Goal: Find specific page/section: Find specific page/section

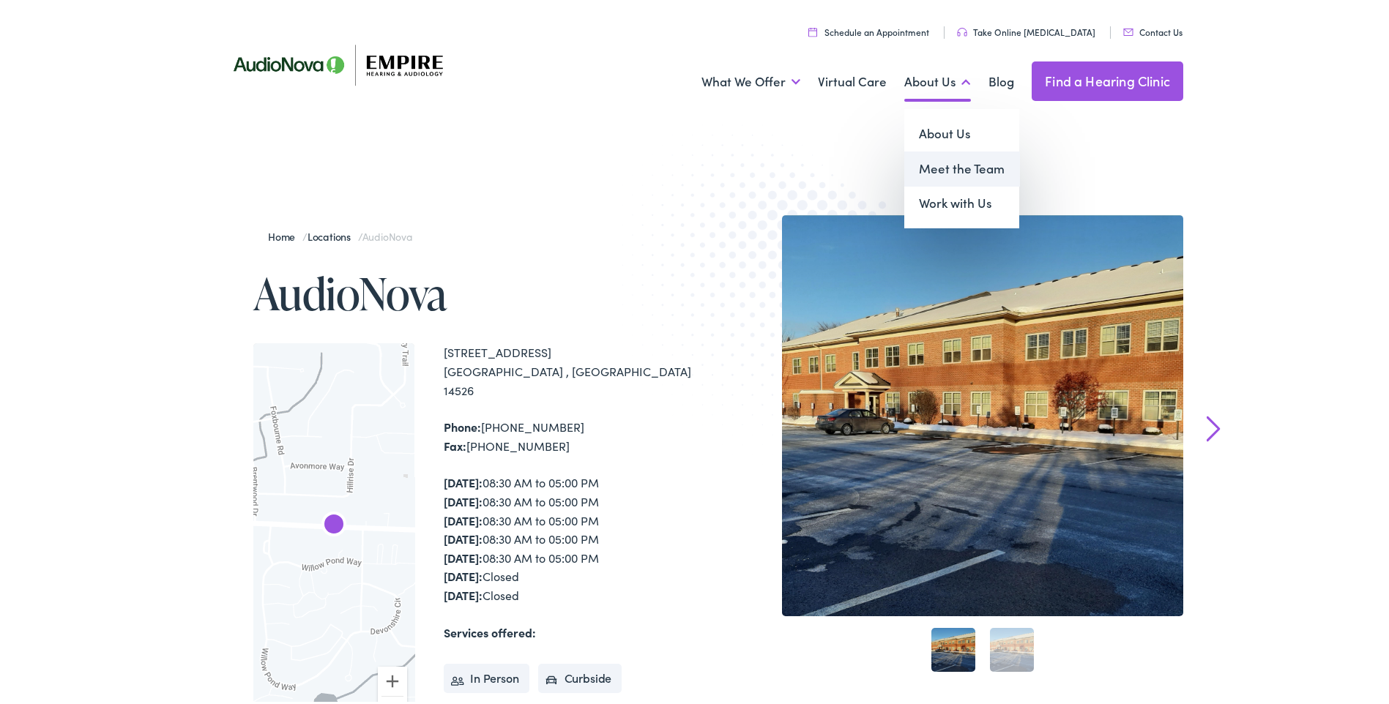
click at [931, 159] on link "Meet the Team" at bounding box center [961, 166] width 115 height 35
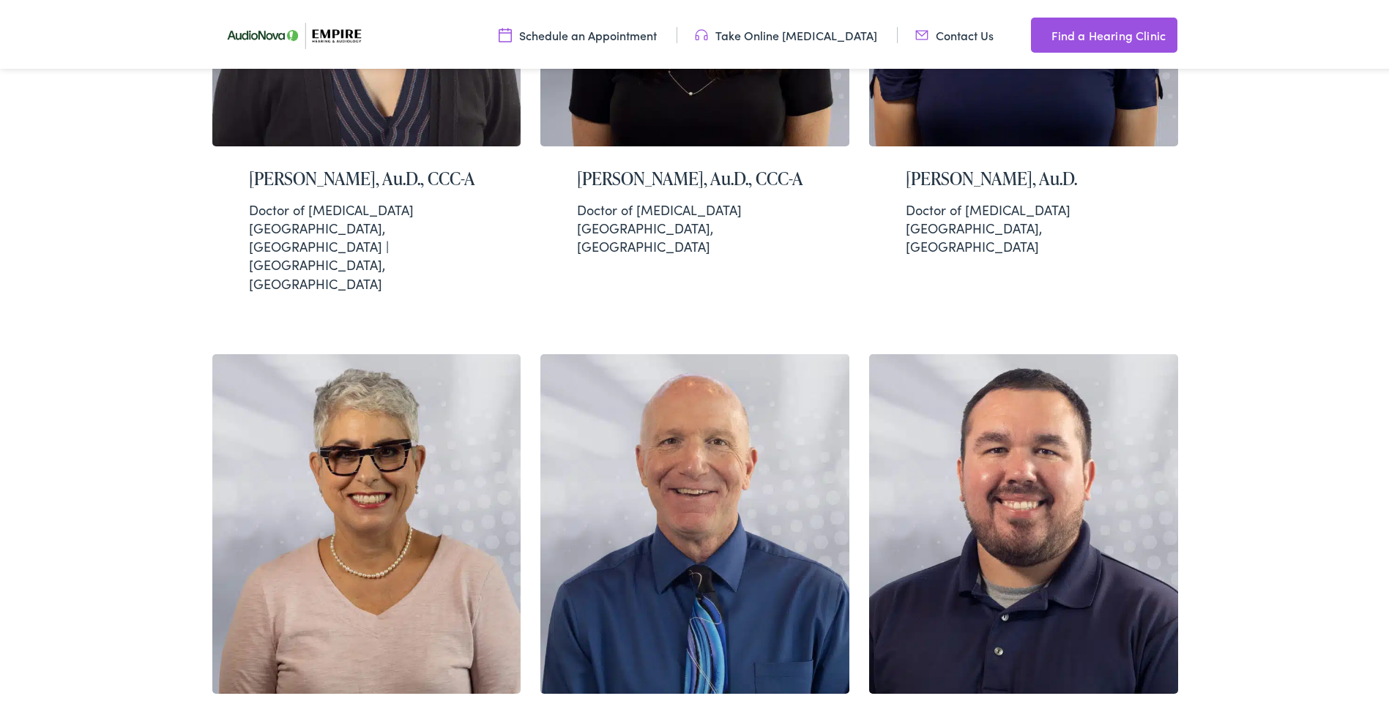
scroll to position [2929, 0]
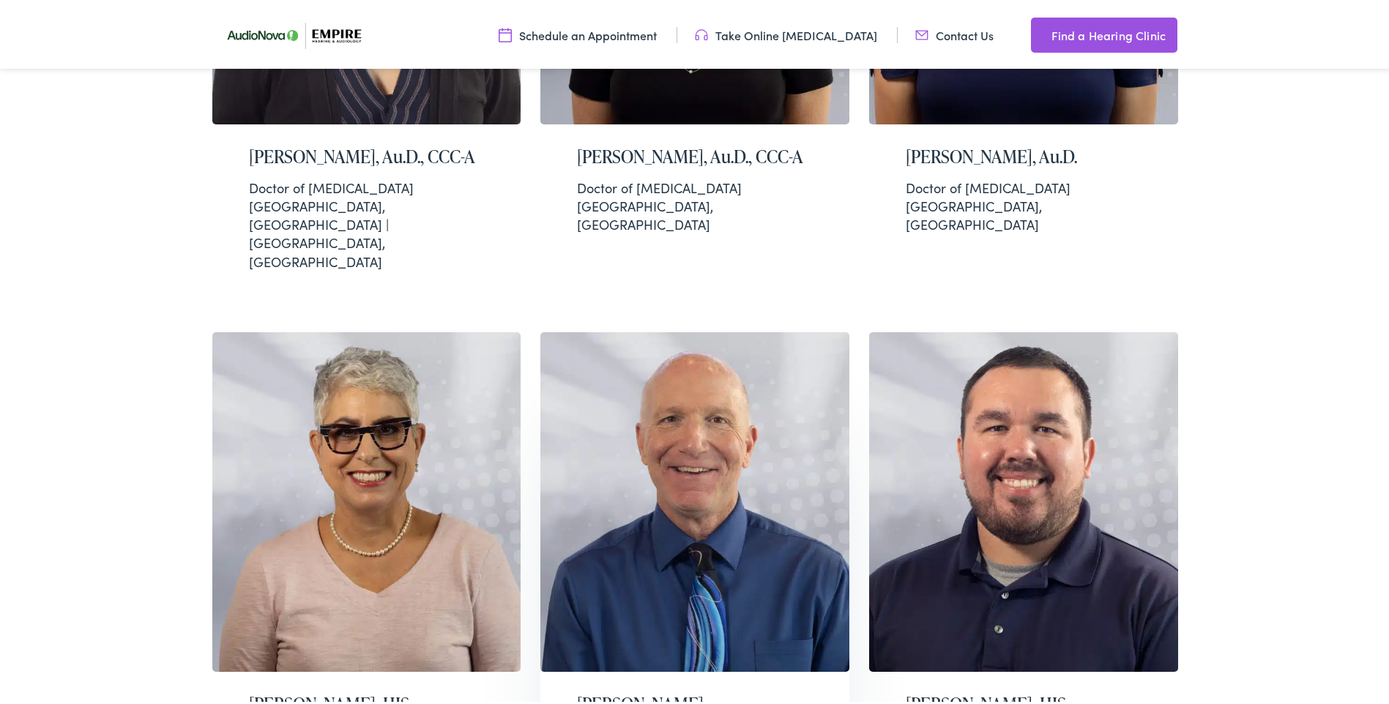
click at [701, 330] on img at bounding box center [694, 500] width 309 height 340
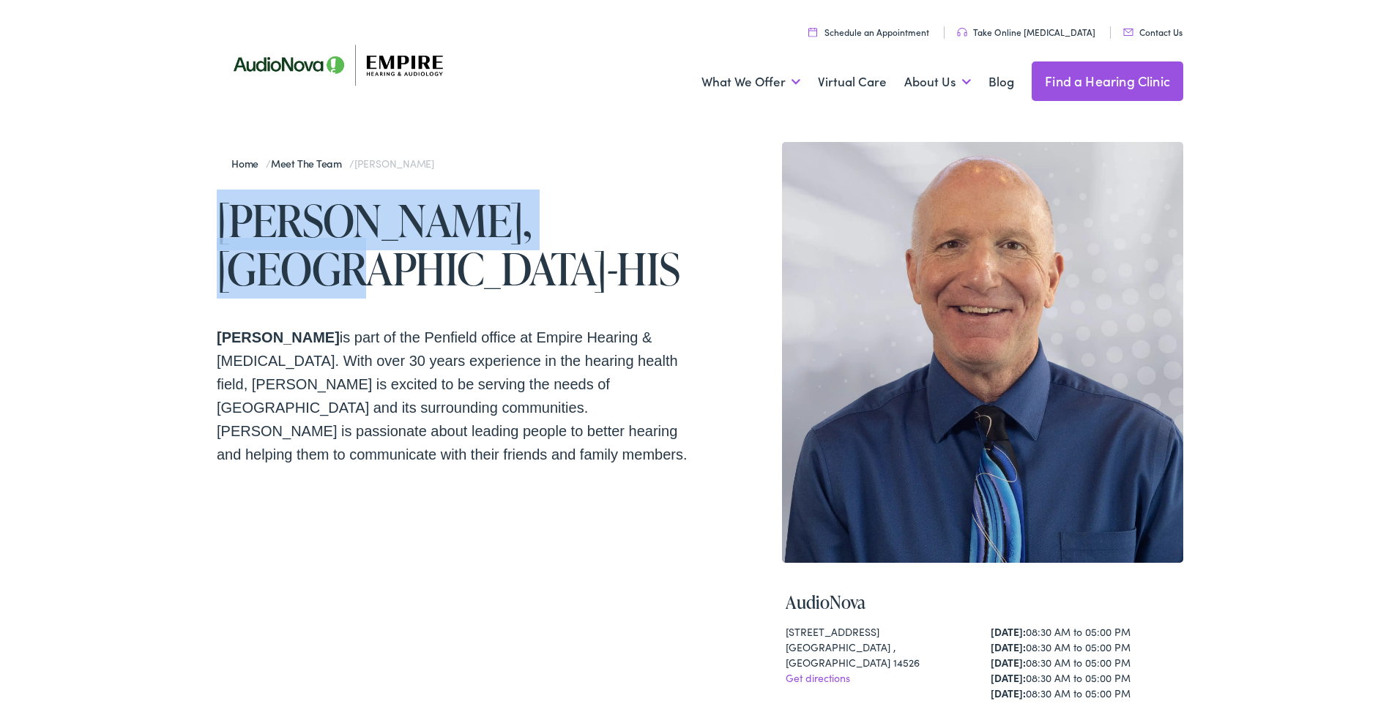
drag, startPoint x: 213, startPoint y: 223, endPoint x: 625, endPoint y: 197, distance: 412.3
click at [625, 197] on h1 "[PERSON_NAME], [GEOGRAPHIC_DATA]-HIS" at bounding box center [458, 241] width 483 height 97
copy h1 "[PERSON_NAME], [GEOGRAPHIC_DATA]-HIS"
